Goal: Transaction & Acquisition: Purchase product/service

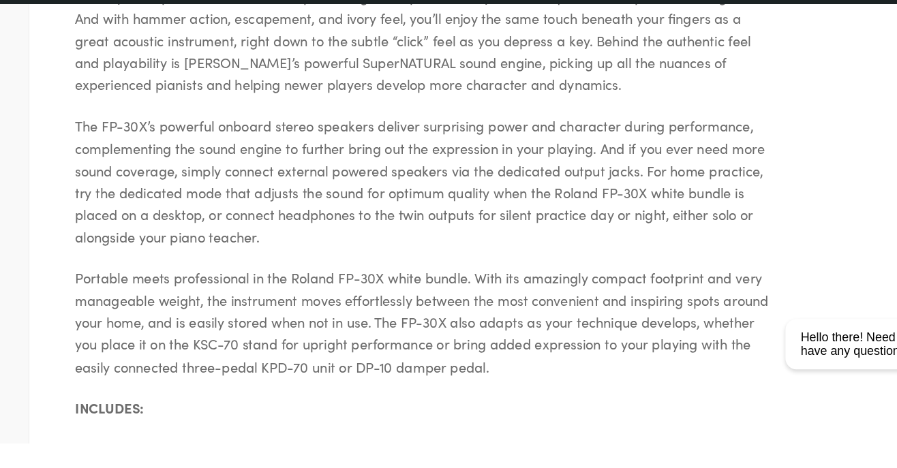
scroll to position [1034, 0]
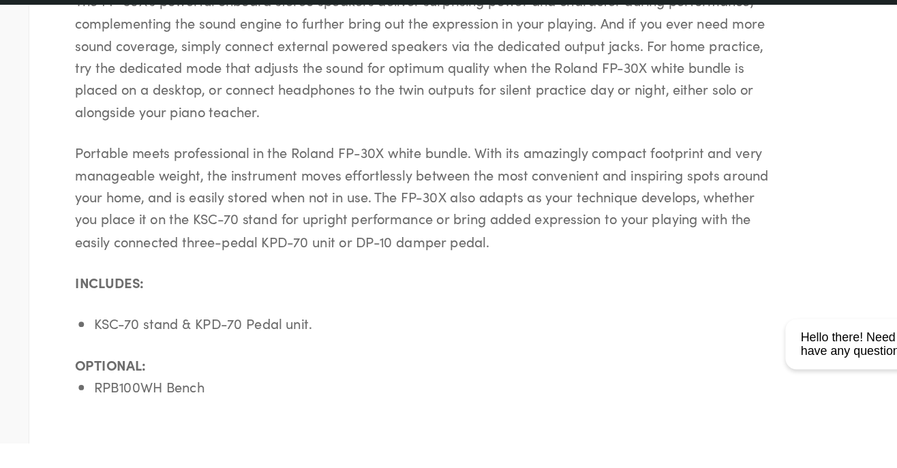
click at [529, 467] on div "Product Description Specifications Warranty Shipping When quality counts but bu…" at bounding box center [448, 45] width 842 height 956
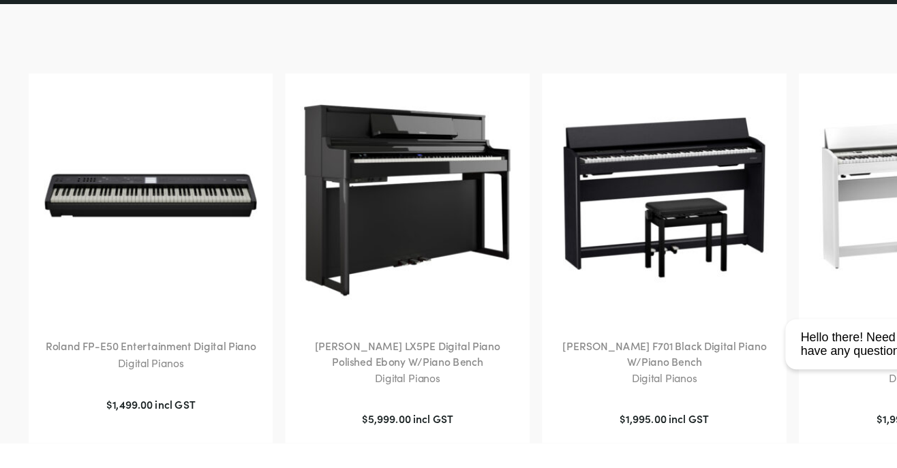
scroll to position [1622, 0]
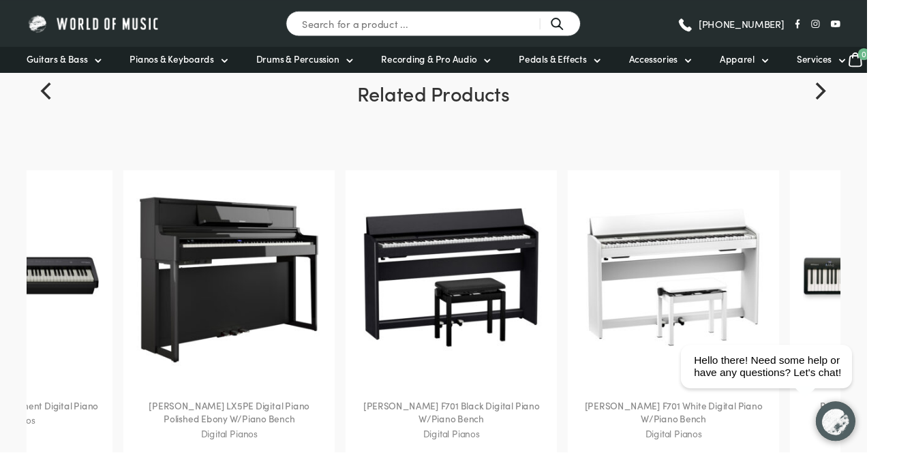
scroll to position [1594, 0]
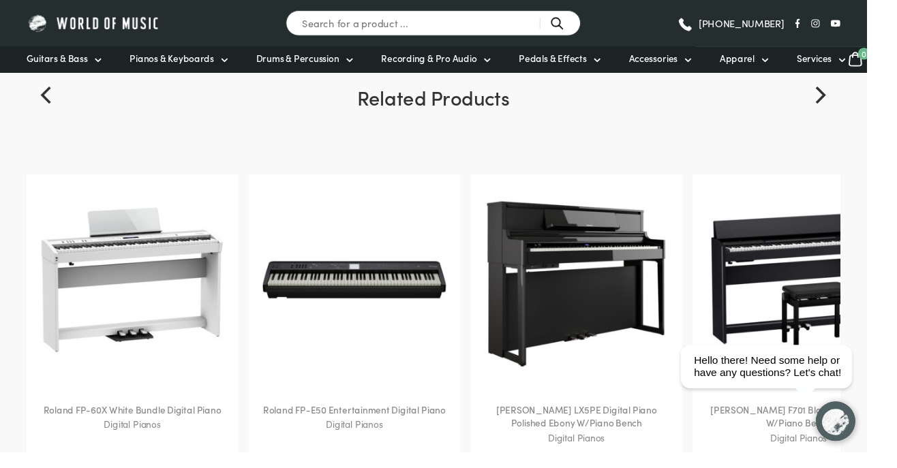
click at [457, 315] on img at bounding box center [366, 289] width 191 height 191
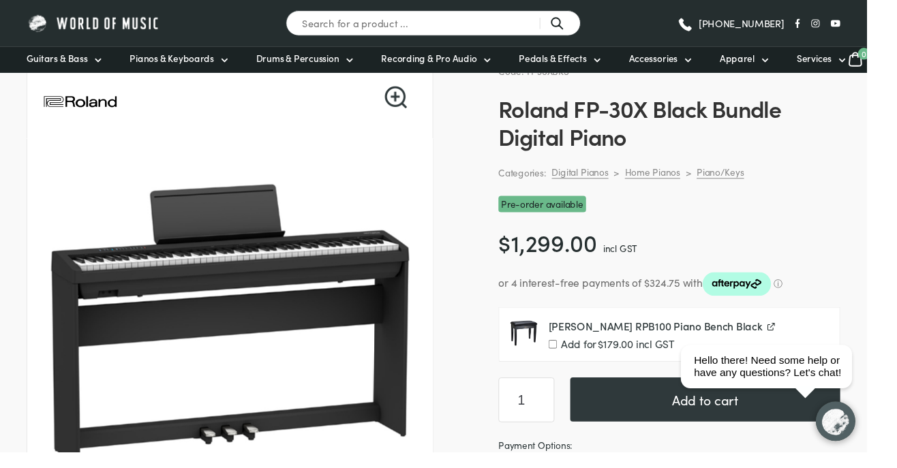
scroll to position [85, 0]
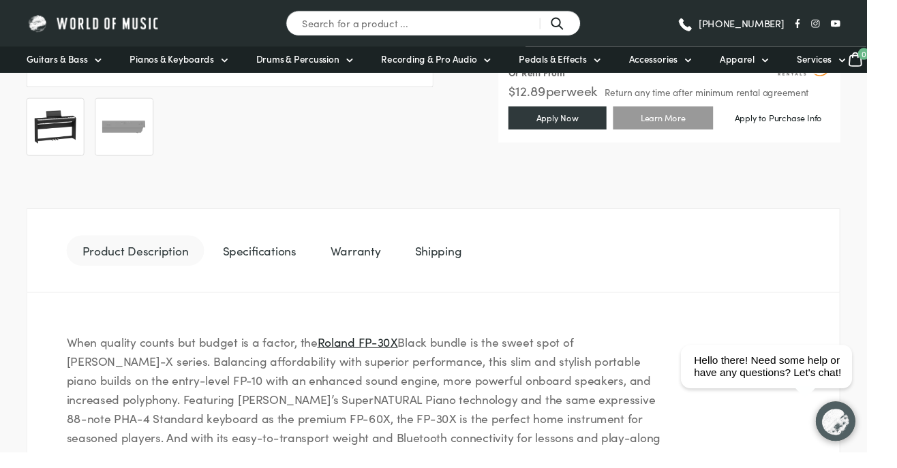
scroll to position [548, 0]
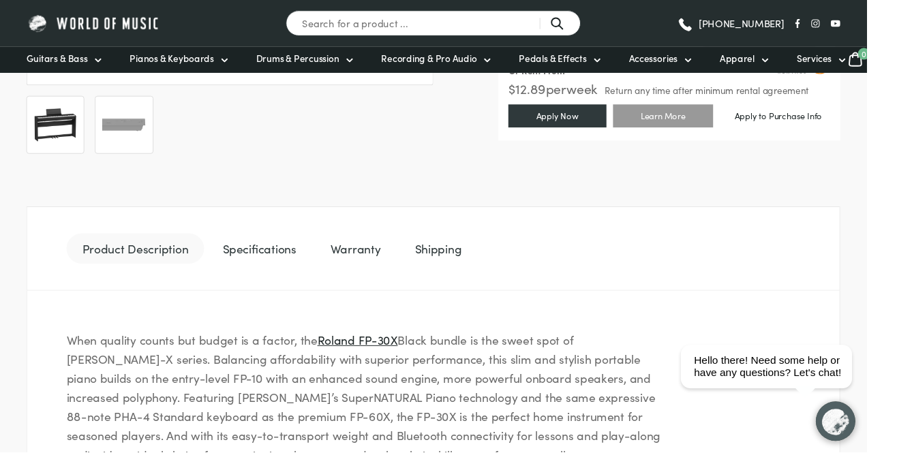
click at [115, 268] on link "Product Description" at bounding box center [140, 257] width 142 height 31
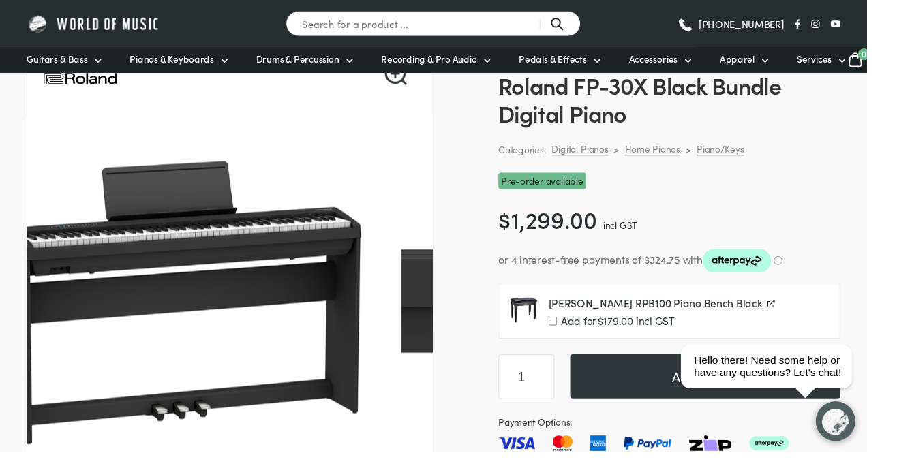
scroll to position [113, 0]
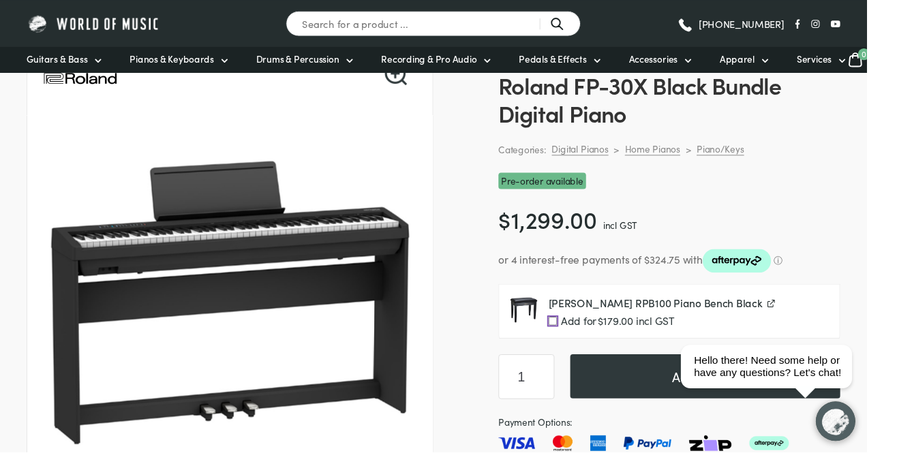
click at [571, 334] on input "Add for $ 179.00 incl GST" at bounding box center [572, 332] width 9 height 9
click at [568, 337] on input "Add for $ 179.00 incl GST" at bounding box center [572, 332] width 9 height 9
checkbox input "false"
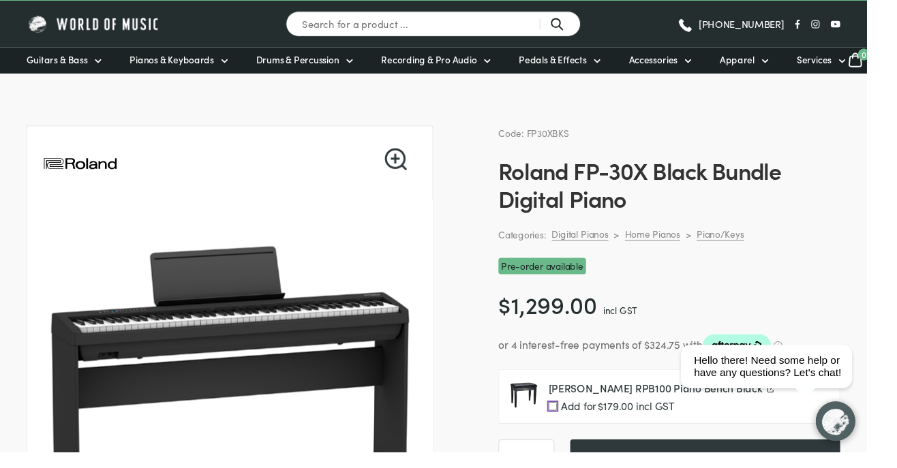
scroll to position [0, 0]
